Goal: Information Seeking & Learning: Learn about a topic

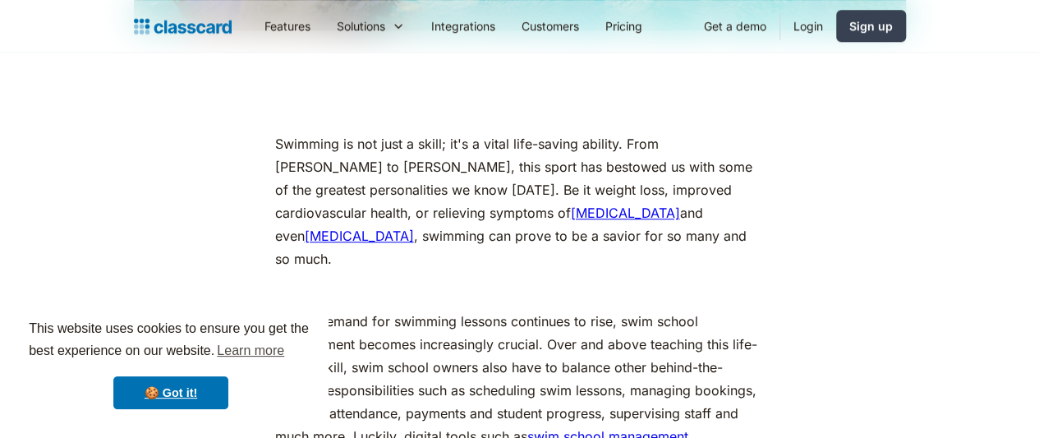
scroll to position [739, 0]
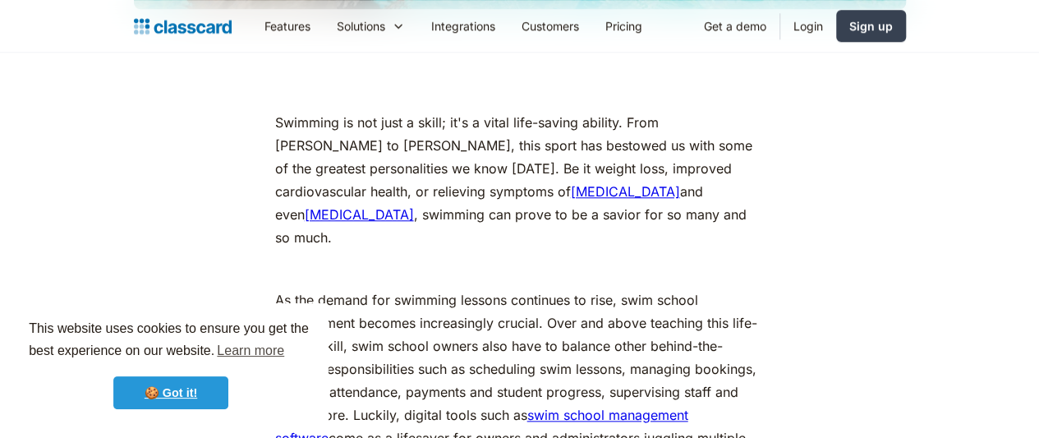
click at [191, 379] on link "🍪 Got it!" at bounding box center [170, 392] width 115 height 33
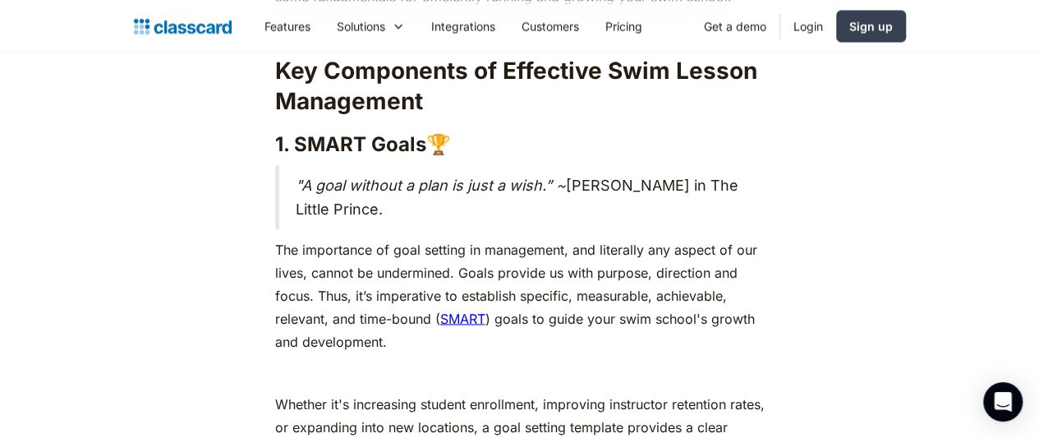
scroll to position [1397, 0]
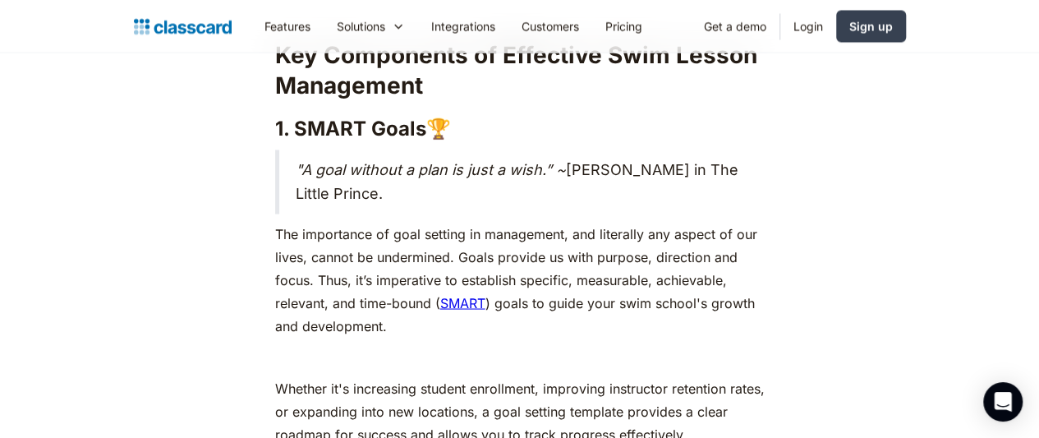
drag, startPoint x: 251, startPoint y: 183, endPoint x: 742, endPoint y: 269, distance: 498.0
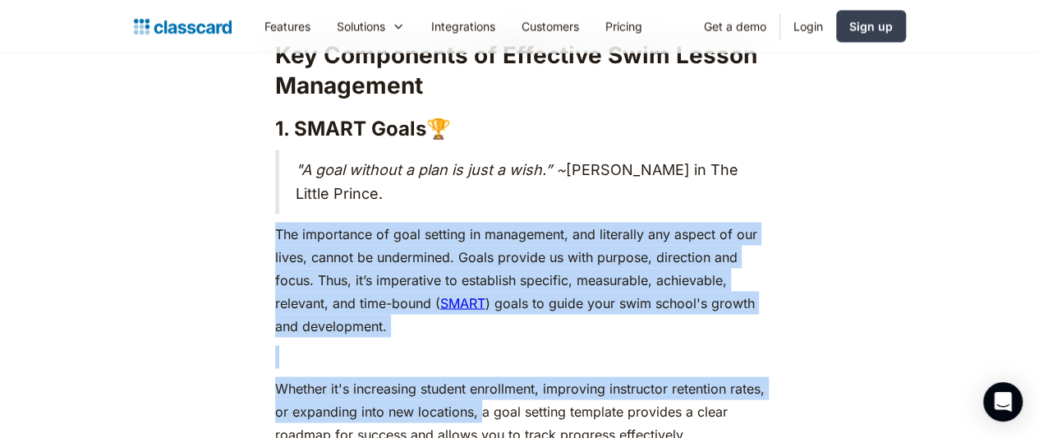
drag, startPoint x: 249, startPoint y: 182, endPoint x: 447, endPoint y: 367, distance: 271.5
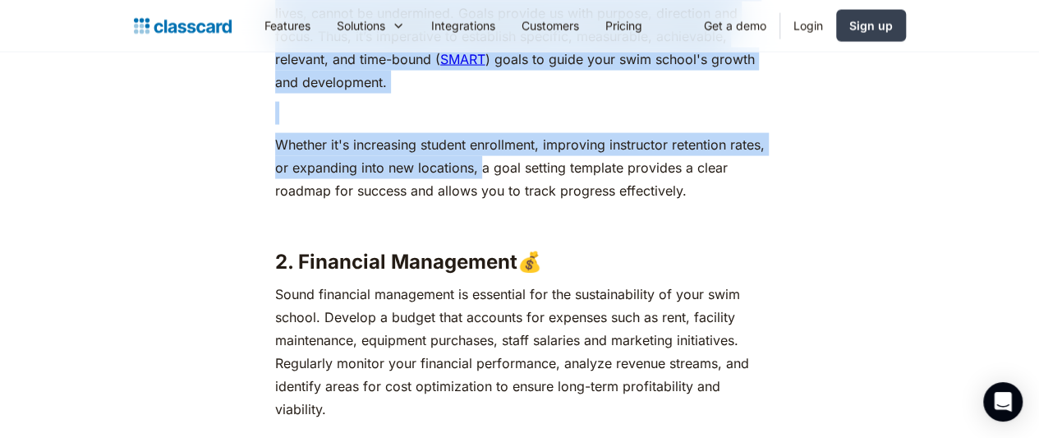
scroll to position [1643, 0]
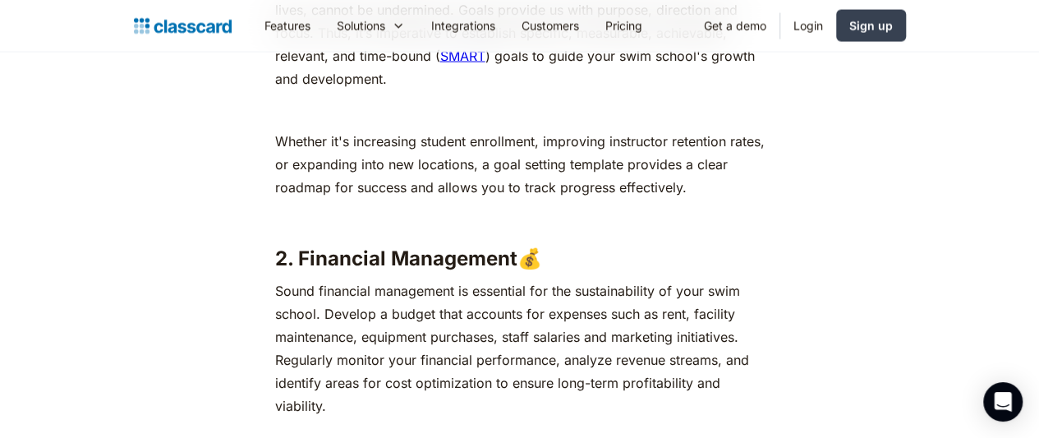
click at [282, 279] on p "Sound financial management is essential for the sustainability of your swim sch…" at bounding box center [520, 348] width 490 height 138
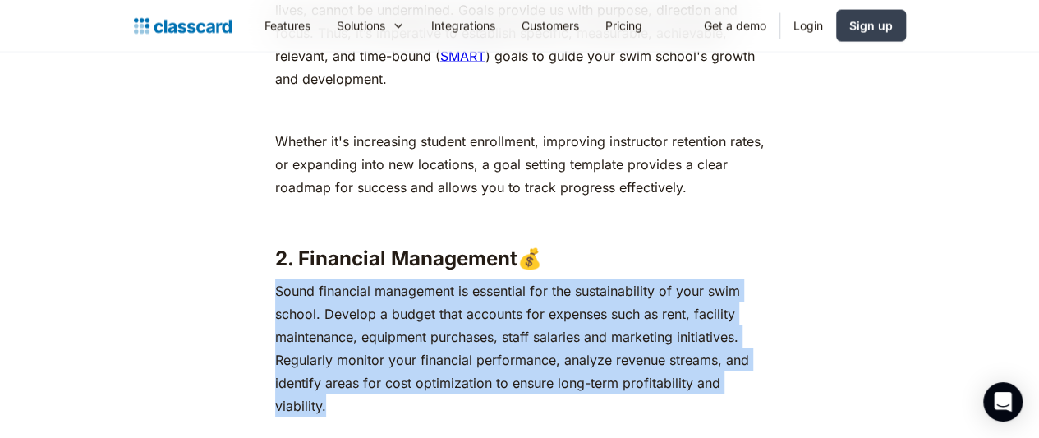
drag, startPoint x: 268, startPoint y: 244, endPoint x: 773, endPoint y: 326, distance: 511.9
click at [765, 326] on p "Sound financial management is essential for the sustainability of your swim sch…" at bounding box center [520, 348] width 490 height 138
copy p "Sound financial management is essential for the sustainability of your swim sch…"
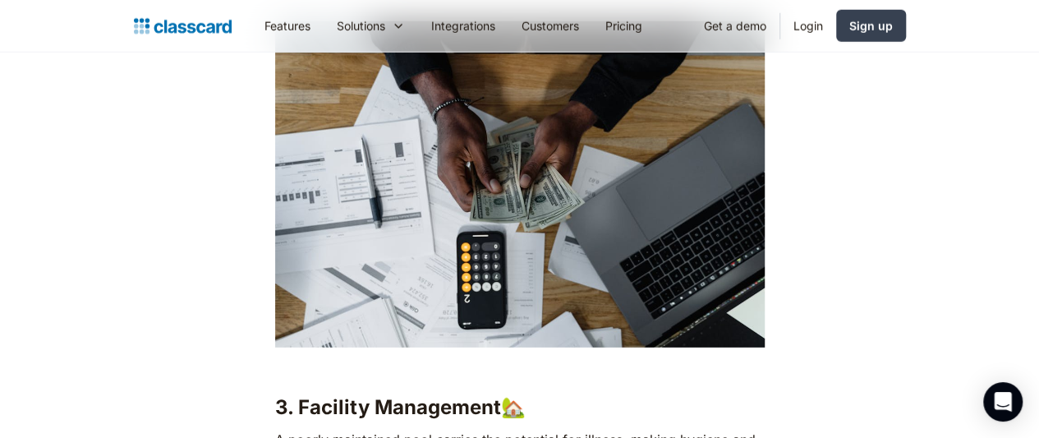
scroll to position [2465, 0]
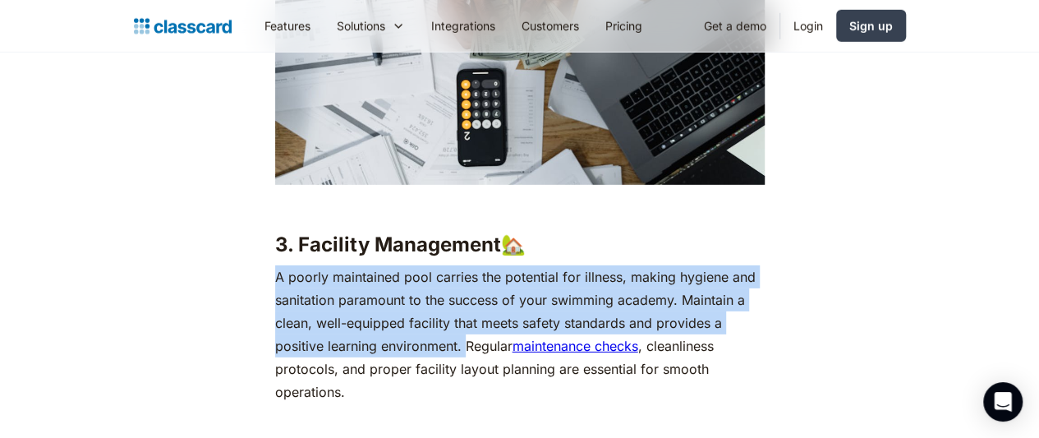
drag, startPoint x: 253, startPoint y: 195, endPoint x: 401, endPoint y: 259, distance: 161.2
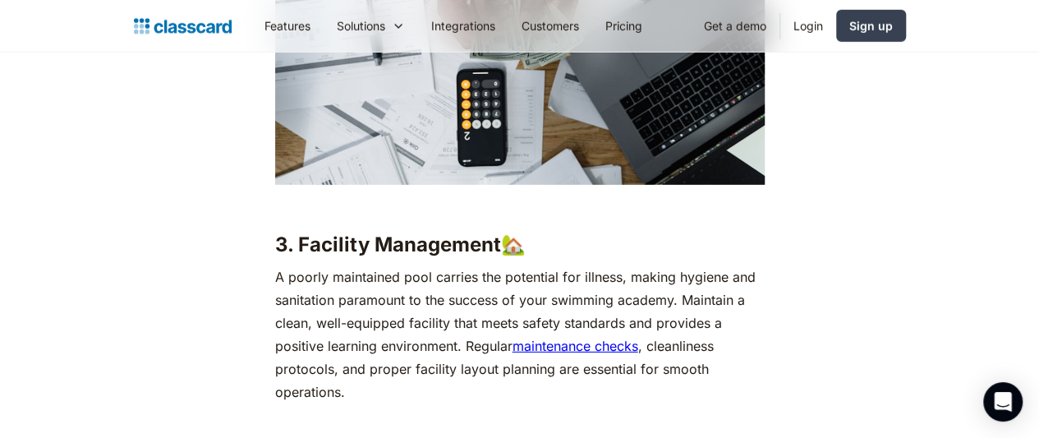
drag, startPoint x: 330, startPoint y: 177, endPoint x: 264, endPoint y: 210, distance: 73.9
click at [275, 265] on p "A poorly maintained pool carries the potential for illness, making hygiene and …" at bounding box center [520, 334] width 490 height 138
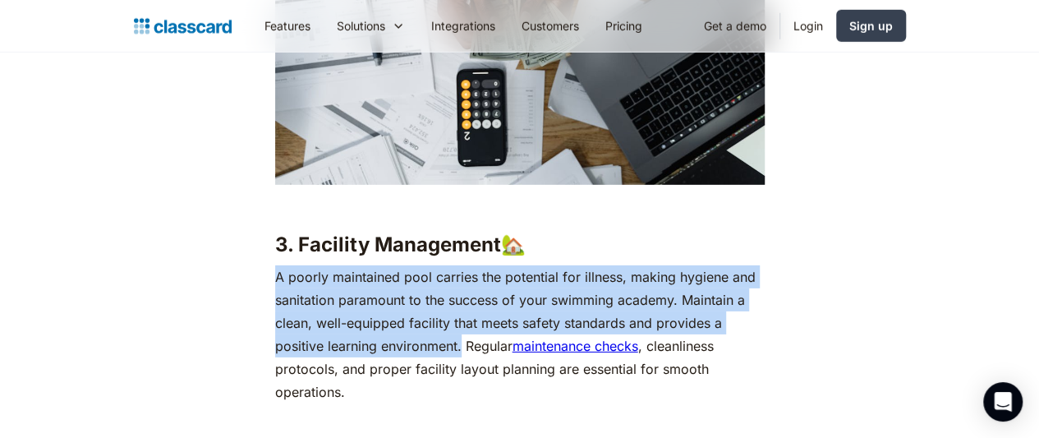
drag, startPoint x: 255, startPoint y: 200, endPoint x: 398, endPoint y: 276, distance: 162.1
copy p "A poorly maintained pool carries the potential for illness, making hygiene and …"
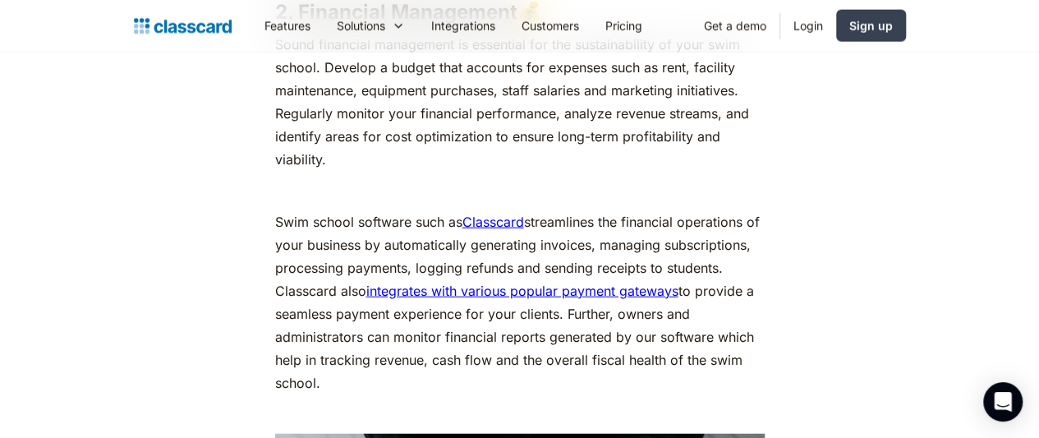
scroll to position [1890, 0]
